Goal: Find specific page/section: Find specific page/section

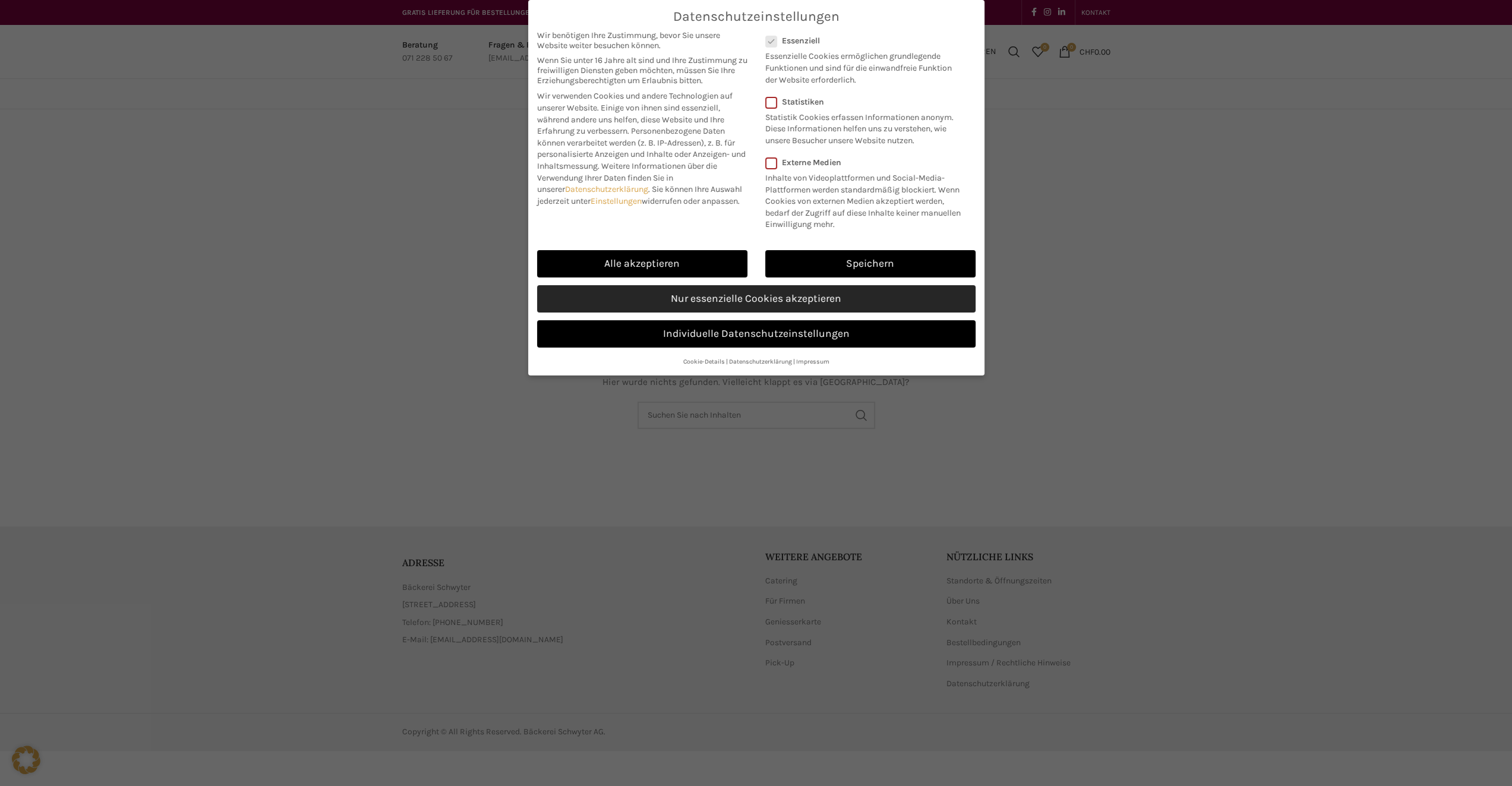
click at [699, 305] on link "Nur essenzielle Cookies akzeptieren" at bounding box center [756, 299] width 438 height 27
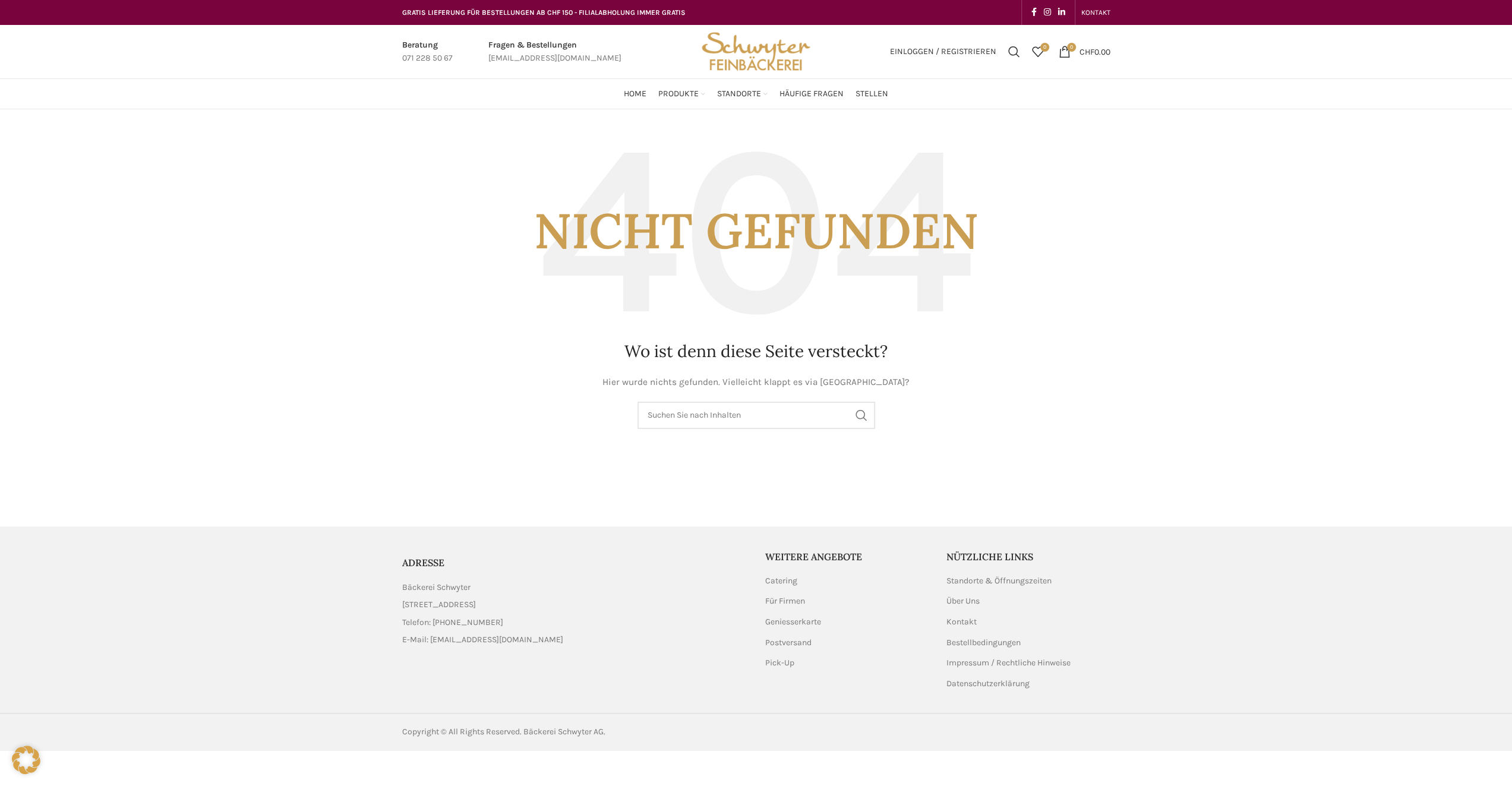
click at [760, 51] on img "Site logo" at bounding box center [756, 51] width 117 height 53
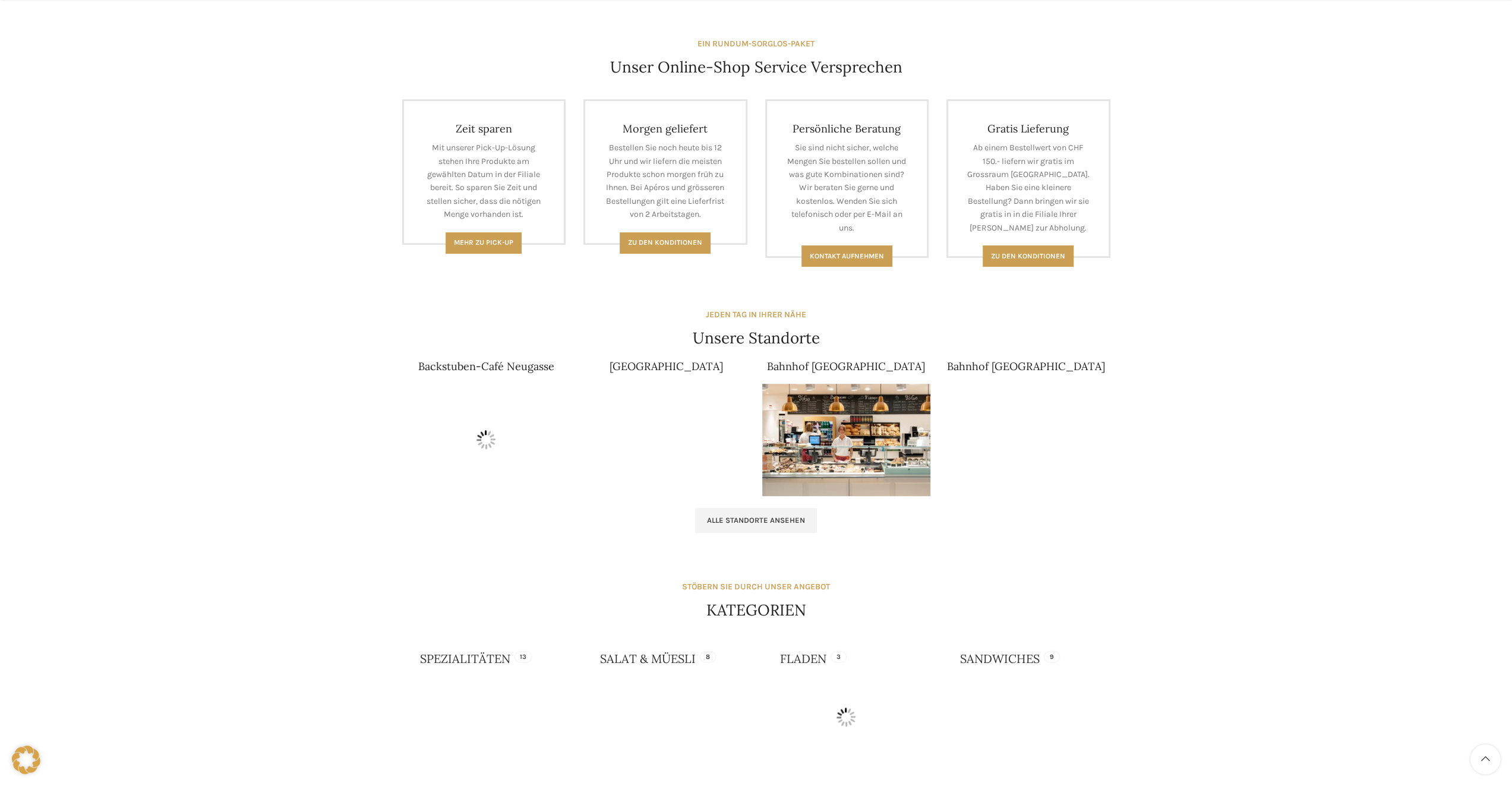
scroll to position [534, 0]
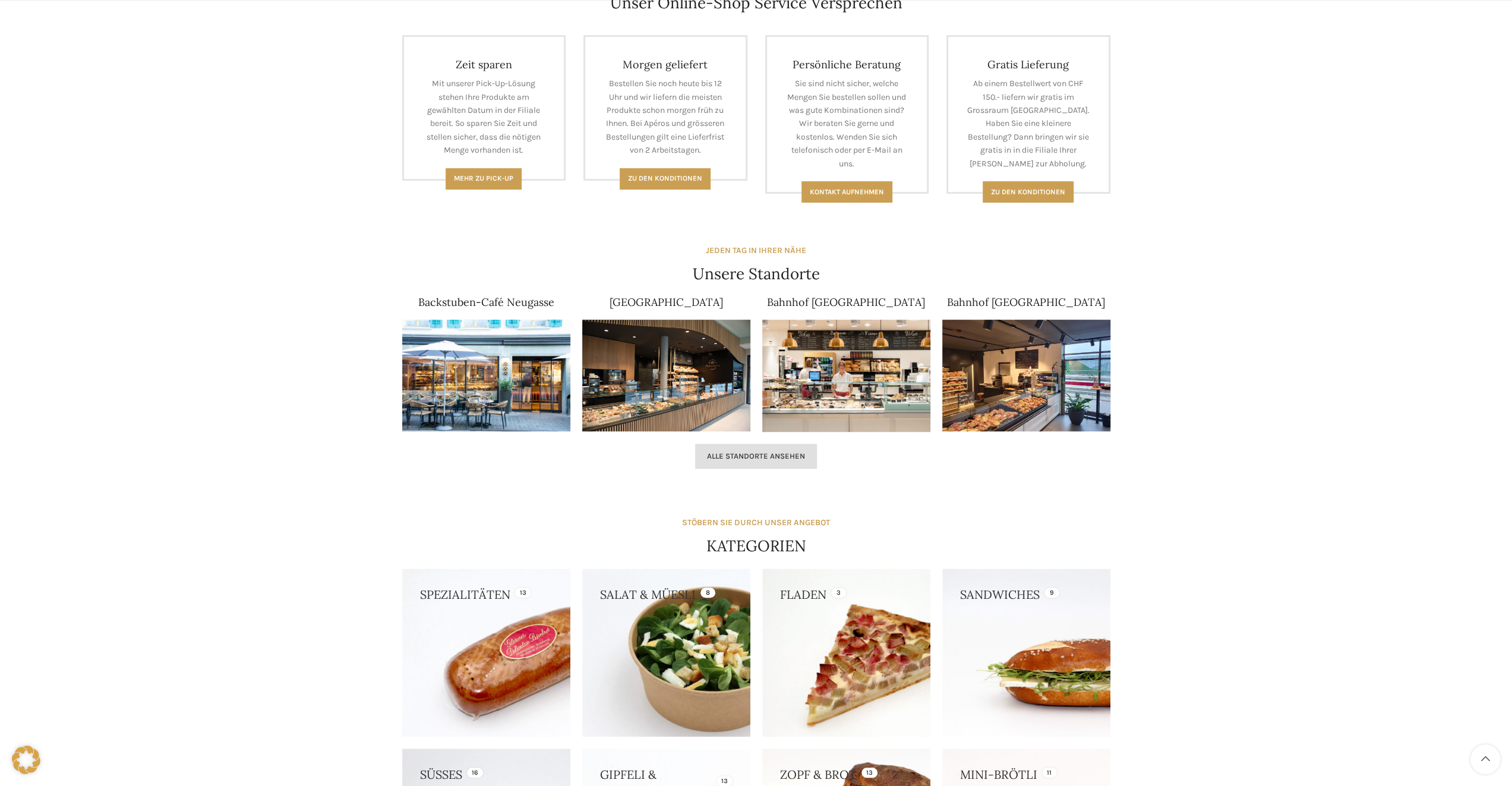
click at [774, 463] on link "Alle Standorte ansehen" at bounding box center [756, 456] width 122 height 25
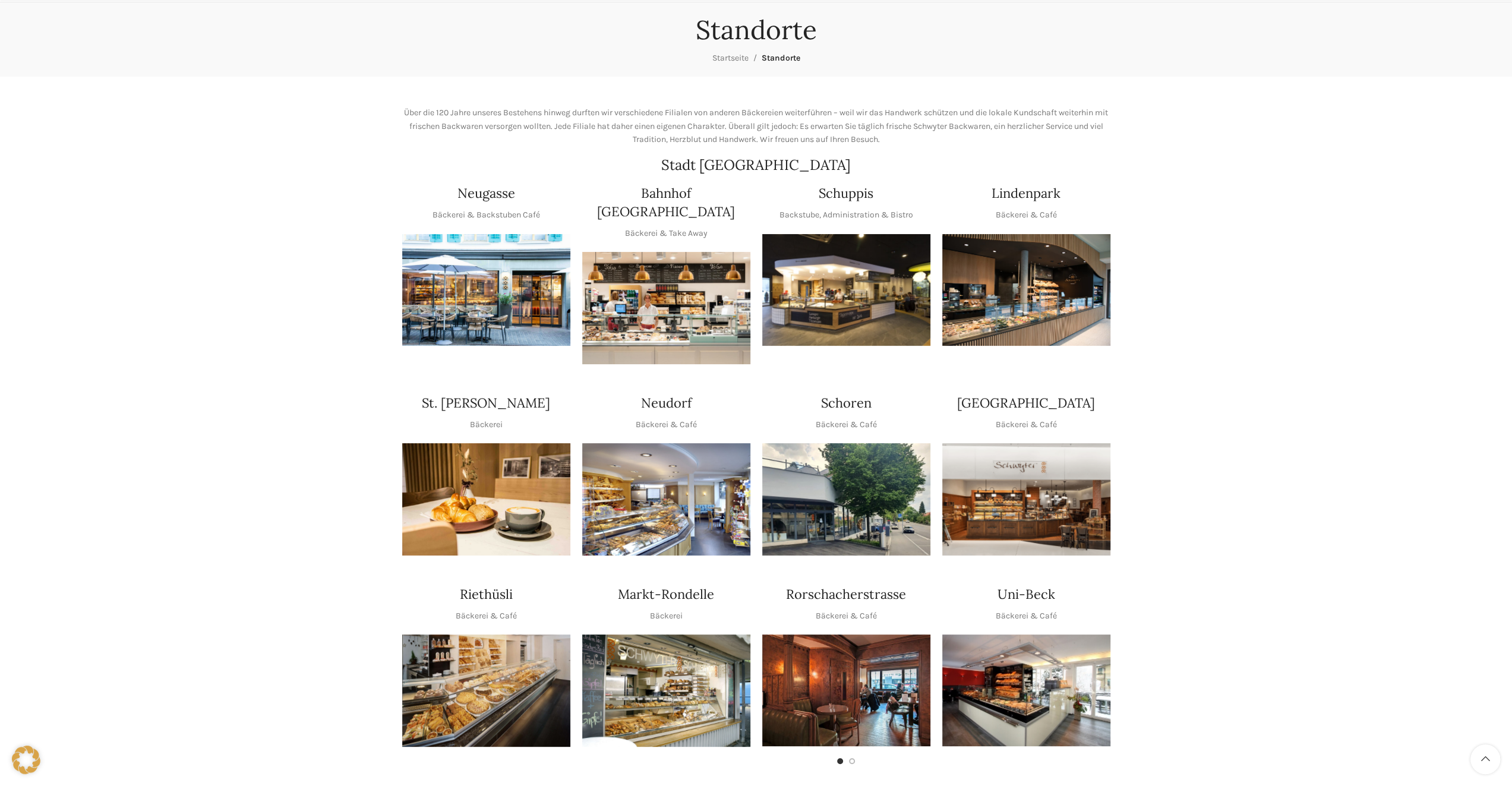
scroll to position [119, 0]
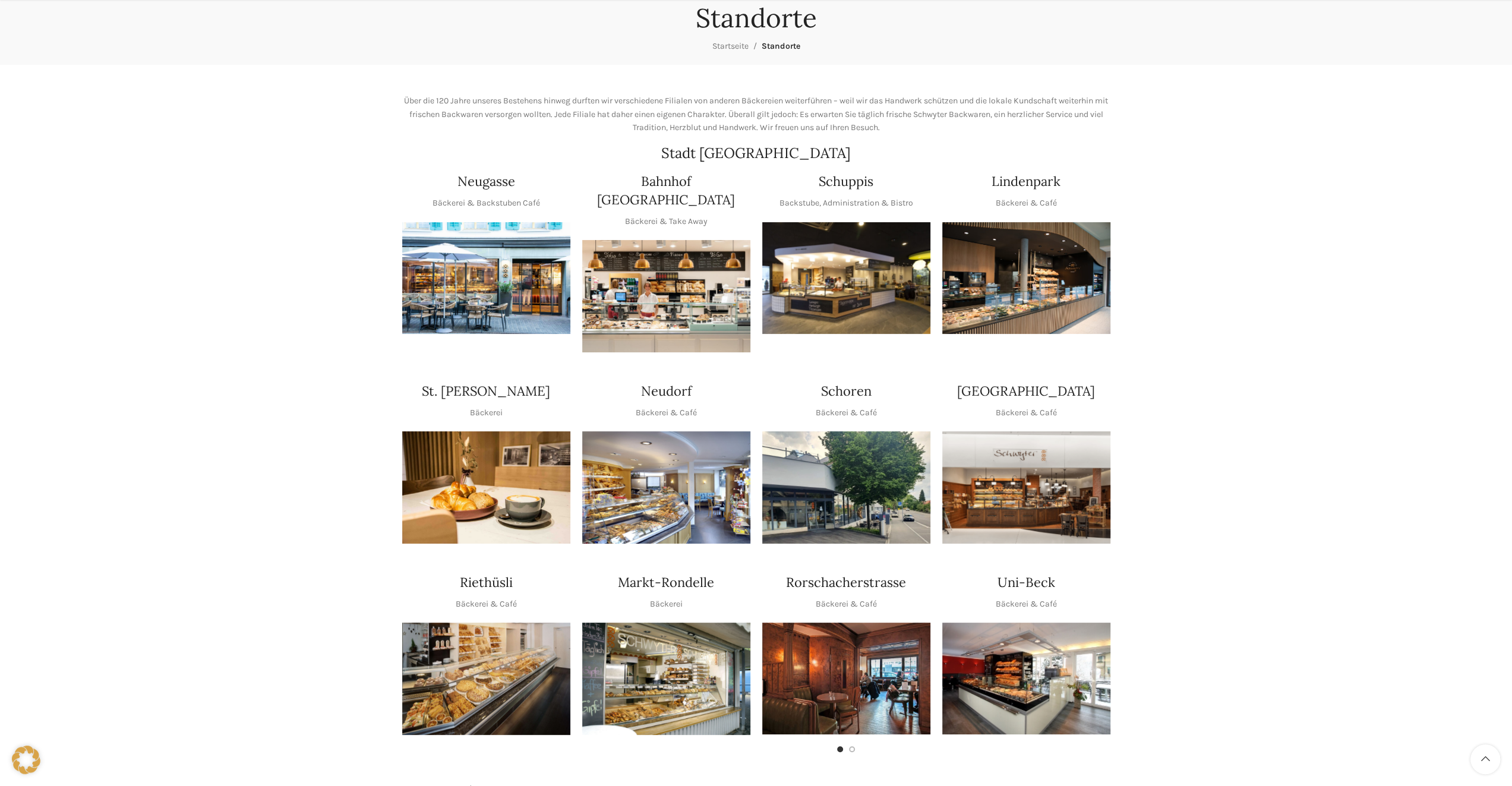
click at [856, 454] on img "1 / 1" at bounding box center [846, 487] width 168 height 112
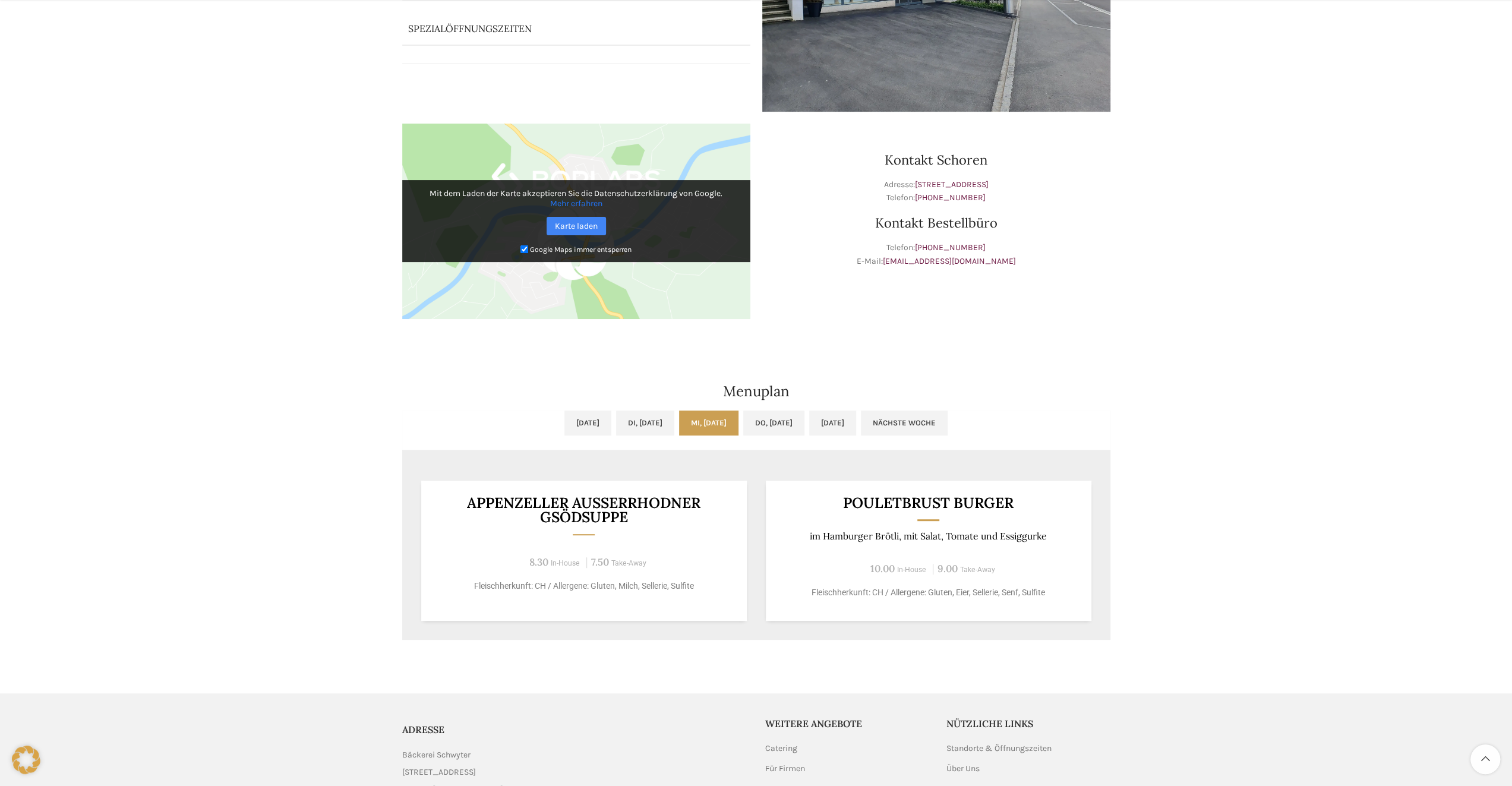
scroll to position [297, 0]
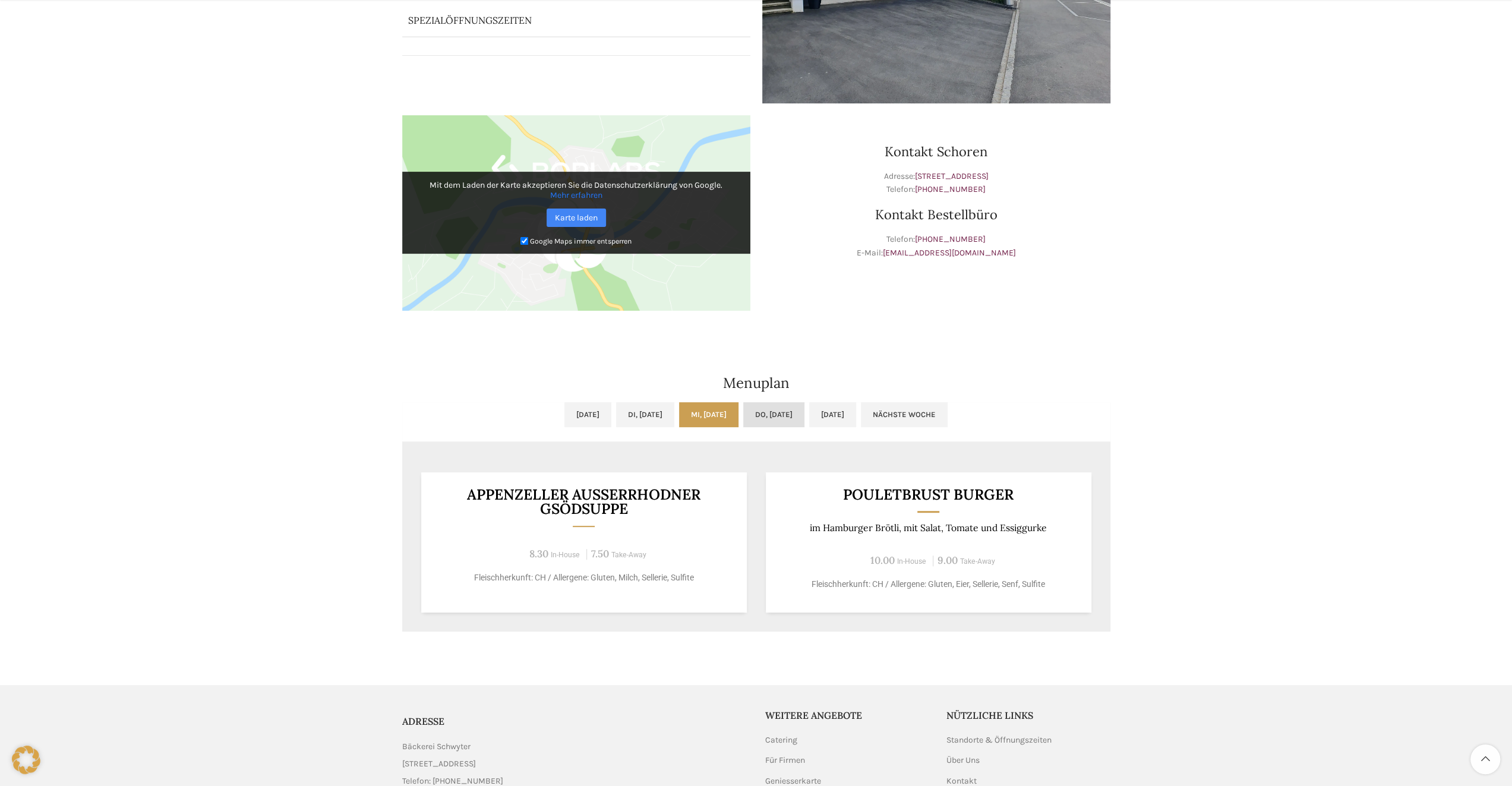
click at [796, 419] on link "Do, [DATE]" at bounding box center [773, 414] width 61 height 25
click at [856, 415] on link "[DATE]" at bounding box center [833, 414] width 47 height 25
click at [947, 413] on link "Nächste Woche" at bounding box center [904, 414] width 87 height 25
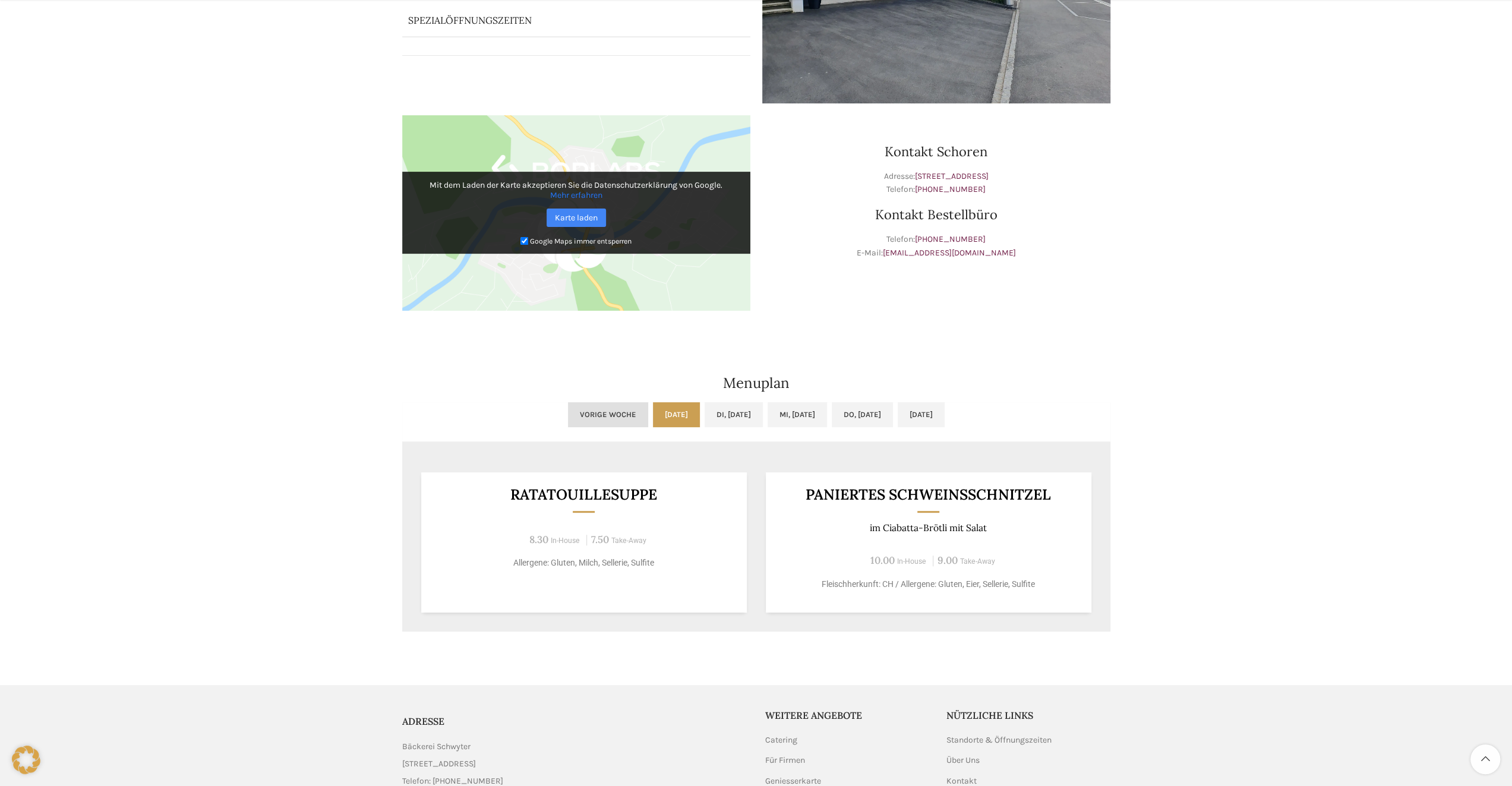
click at [568, 415] on link "Vorige Woche" at bounding box center [608, 414] width 80 height 25
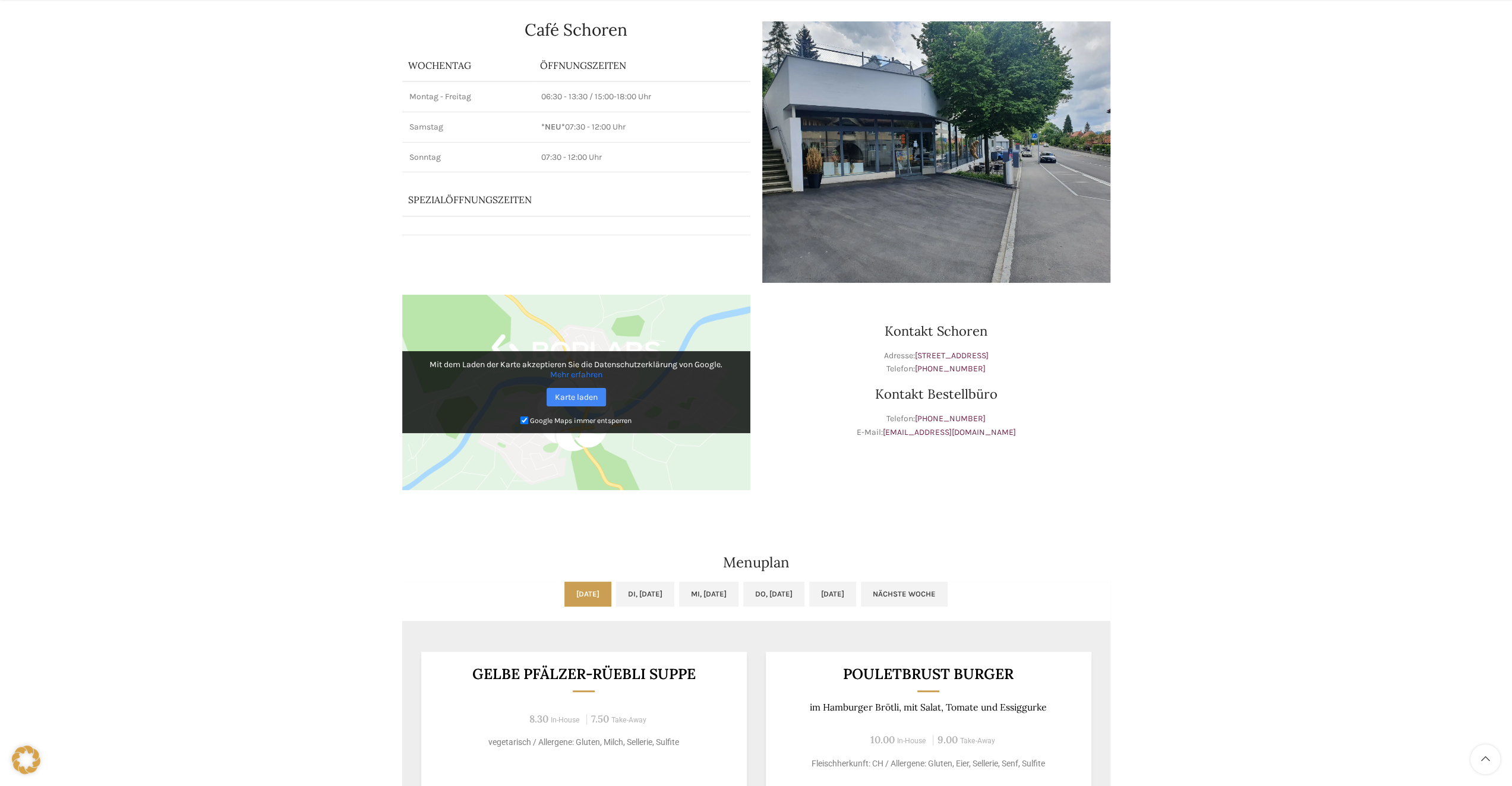
scroll to position [0, 0]
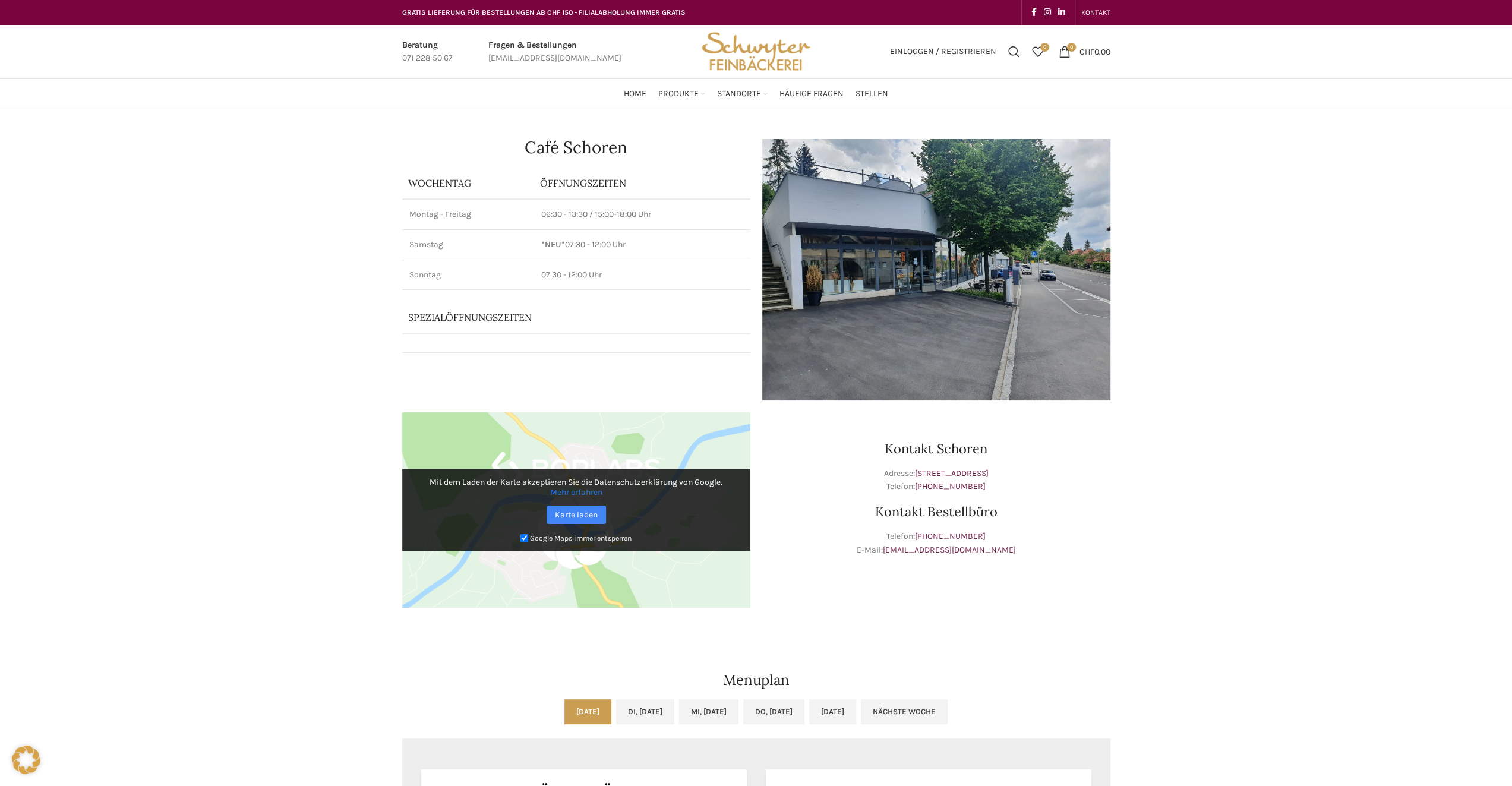
click at [1217, 272] on div "Café Schoren Wochentag ÖFFNUNGSZEITEN [PERSON_NAME] 06:30 - 13:30 / 15:00-18:00…" at bounding box center [756, 534] width 1512 height 850
